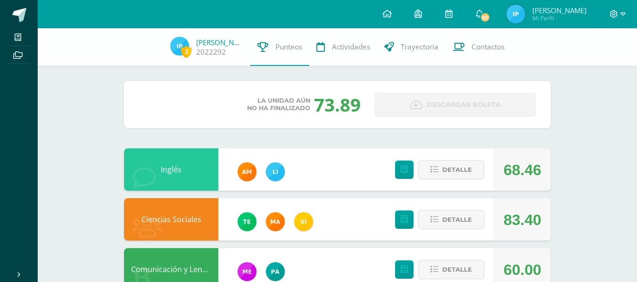
scroll to position [252, 0]
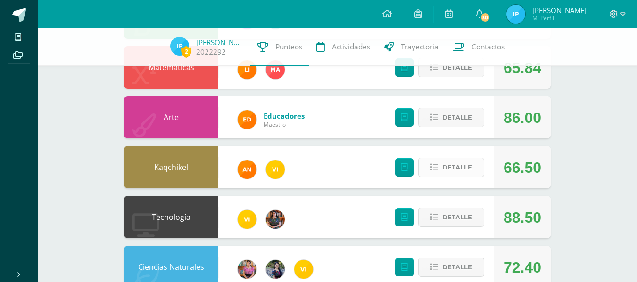
click at [460, 167] on span "Detalle" at bounding box center [457, 167] width 30 height 17
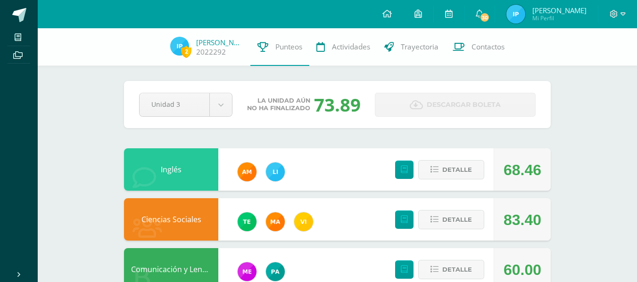
scroll to position [252, 0]
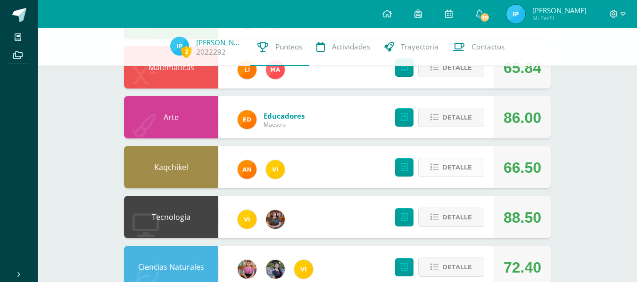
click at [445, 173] on span "Detalle" at bounding box center [457, 167] width 30 height 17
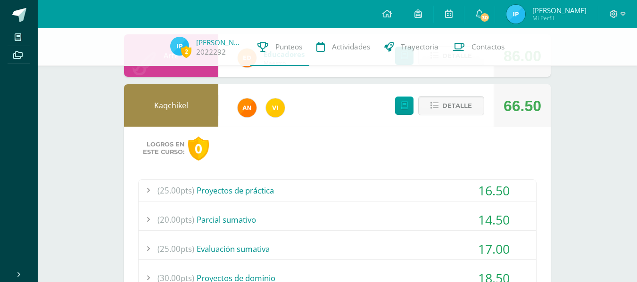
scroll to position [323, 0]
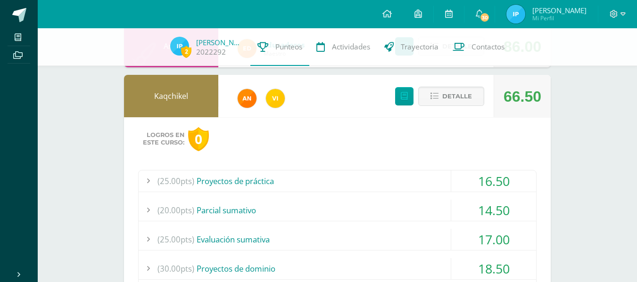
click at [314, 180] on div "(25.00pts) Proyectos de práctica" at bounding box center [337, 181] width 397 height 21
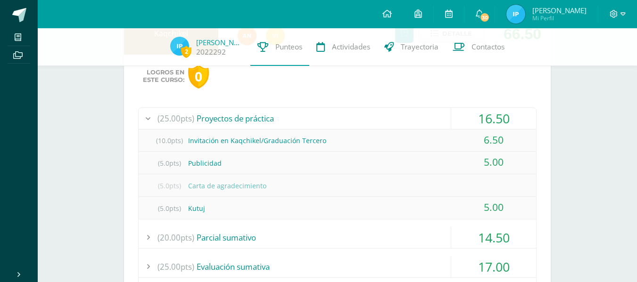
scroll to position [387, 0]
click at [286, 111] on div "(25.00pts) Proyectos de práctica" at bounding box center [337, 117] width 397 height 21
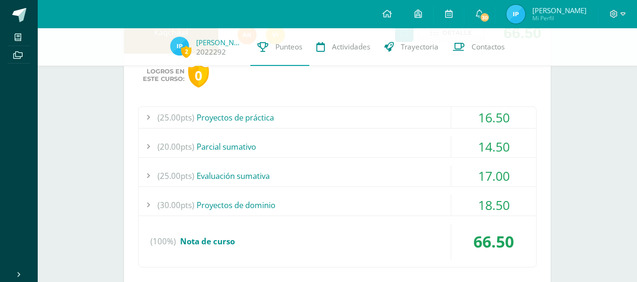
click at [281, 149] on div "(20.00pts) Parcial sumativo" at bounding box center [337, 146] width 397 height 21
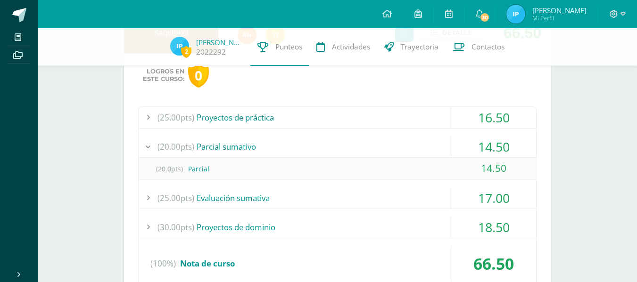
click at [281, 149] on div "(20.00pts) Parcial sumativo" at bounding box center [337, 146] width 397 height 21
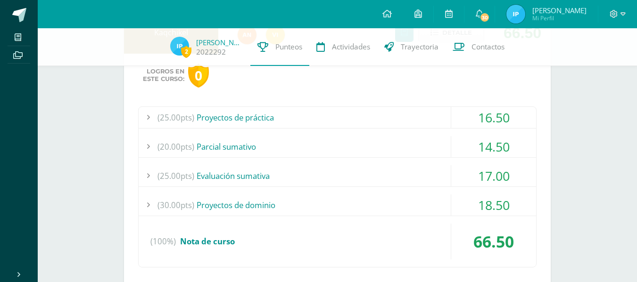
click at [287, 175] on div "(25.00pts) Evaluación sumativa" at bounding box center [337, 175] width 397 height 21
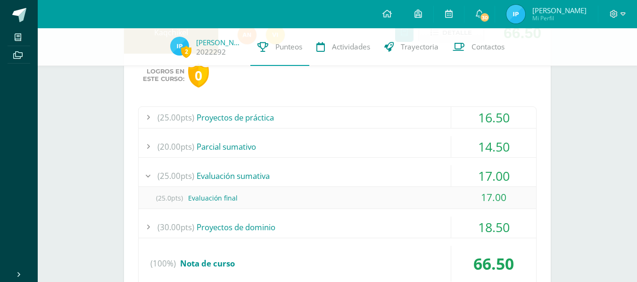
click at [287, 175] on div "(25.00pts) Evaluación sumativa" at bounding box center [337, 175] width 397 height 21
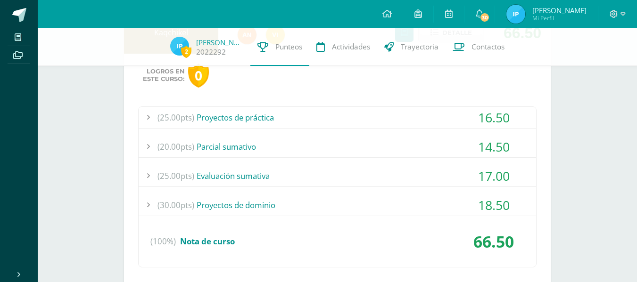
click at [297, 199] on div "(30.00pts) Proyectos de dominio" at bounding box center [337, 205] width 397 height 21
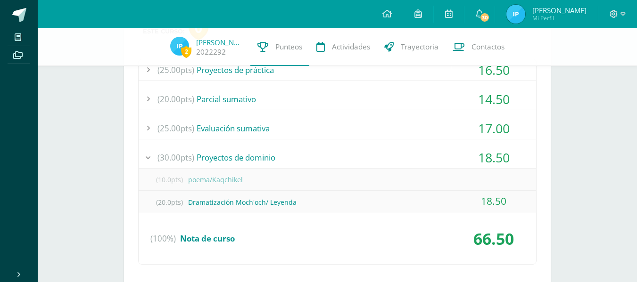
scroll to position [428, 0]
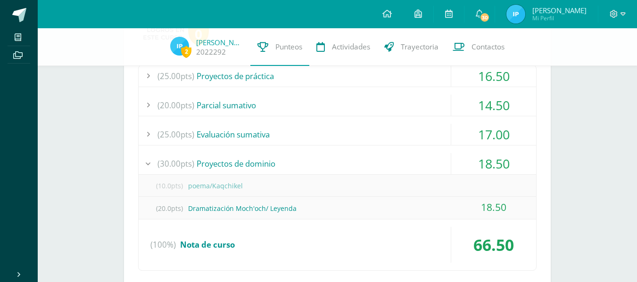
click at [348, 156] on div "(30.00pts) Proyectos de dominio" at bounding box center [337, 163] width 397 height 21
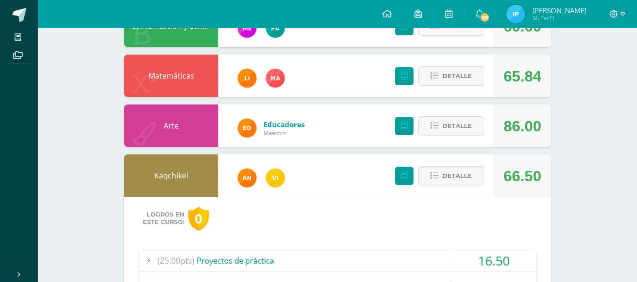
scroll to position [247, 0]
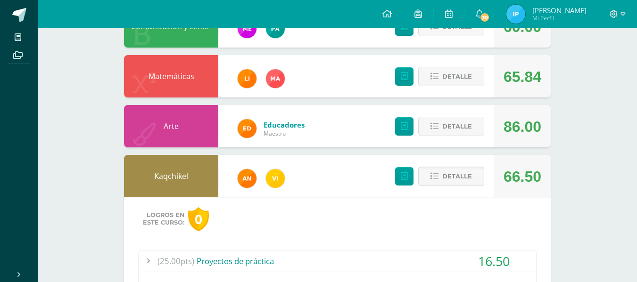
click at [462, 176] on span "Detalle" at bounding box center [457, 176] width 30 height 17
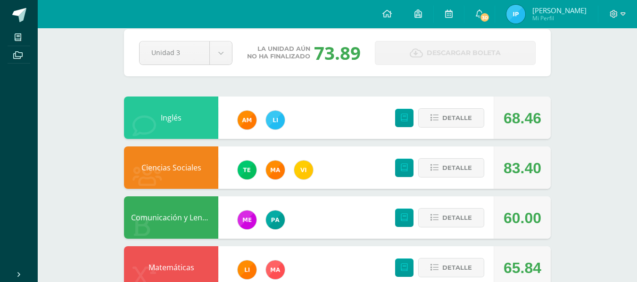
scroll to position [0, 0]
